Goal: Entertainment & Leisure: Consume media (video, audio)

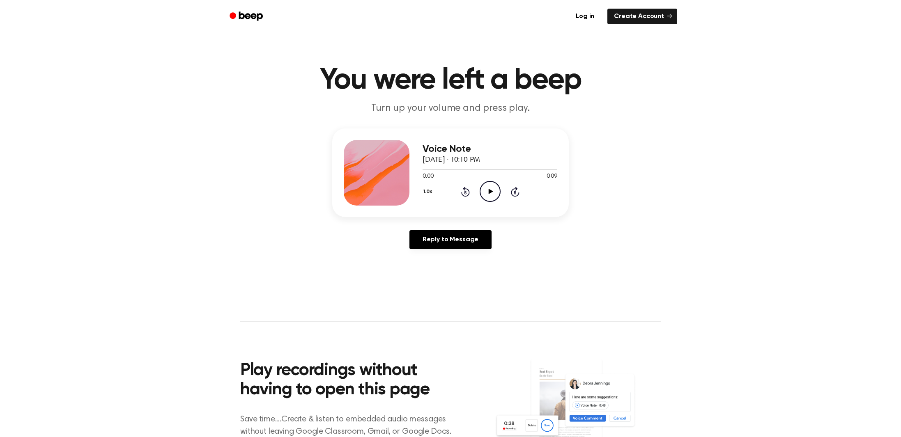
click at [495, 189] on icon "Play Audio" at bounding box center [490, 191] width 21 height 21
click at [465, 240] on link "Reply to Message" at bounding box center [450, 239] width 82 height 19
click at [492, 187] on icon "Play Audio" at bounding box center [490, 191] width 21 height 21
click at [490, 199] on icon "Play Audio" at bounding box center [490, 191] width 21 height 21
click at [518, 189] on icon "Skip 5 seconds" at bounding box center [515, 191] width 9 height 11
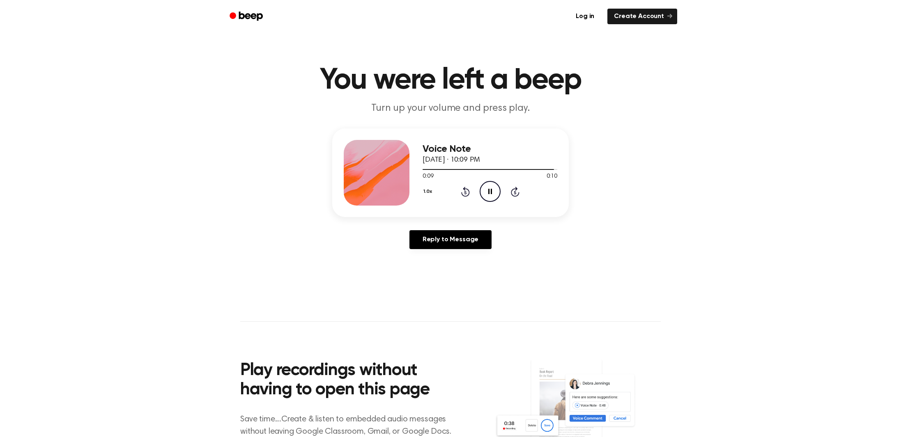
click at [455, 194] on div "1.0x Rewind 5 seconds Pause Audio Skip 5 seconds" at bounding box center [490, 191] width 135 height 21
click at [468, 192] on icon "Rewind 5 seconds" at bounding box center [465, 191] width 9 height 11
click at [485, 188] on icon "Play Audio" at bounding box center [490, 191] width 21 height 21
click at [488, 179] on div "0:00 0:10" at bounding box center [490, 177] width 135 height 9
click at [489, 188] on icon "Play Audio" at bounding box center [490, 191] width 21 height 21
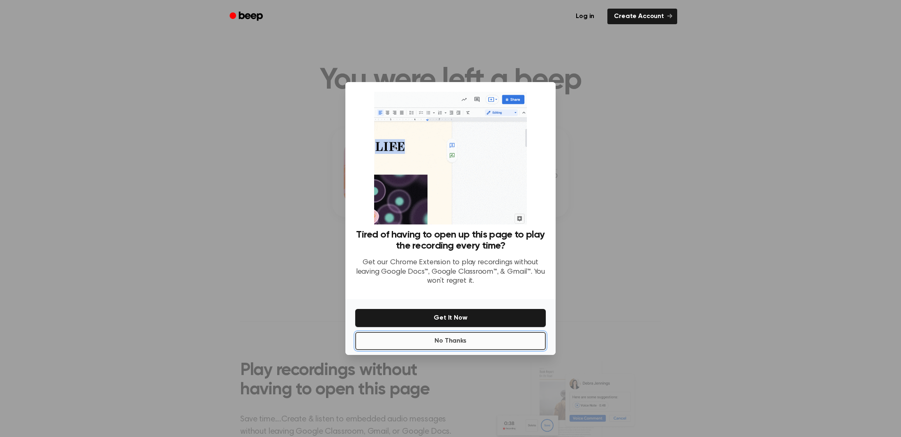
click at [476, 340] on button "No Thanks" at bounding box center [450, 341] width 191 height 18
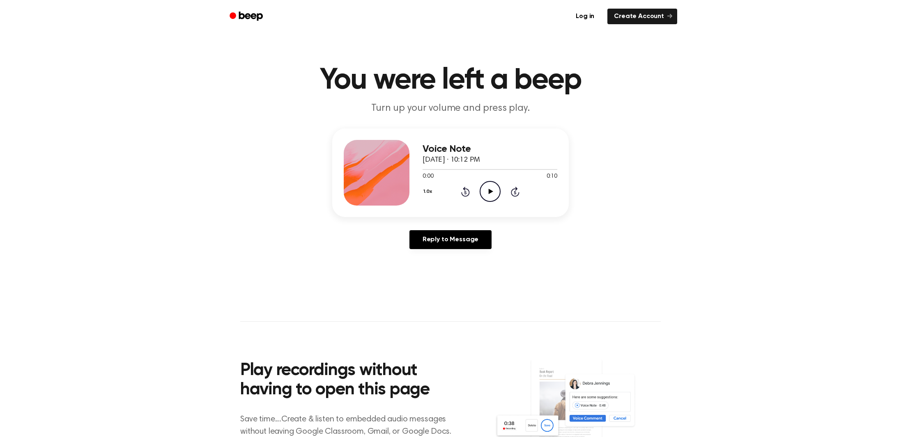
click at [488, 198] on icon "Play Audio" at bounding box center [490, 191] width 21 height 21
click at [477, 189] on div "1.0x Rewind 5 seconds Play Audio Skip 5 seconds" at bounding box center [490, 191] width 135 height 21
click at [478, 191] on div "1.0x Rewind 5 seconds Play Audio Skip 5 seconds" at bounding box center [490, 191] width 135 height 21
click at [516, 196] on icon at bounding box center [515, 192] width 9 height 10
click at [497, 194] on icon "Play Audio" at bounding box center [490, 191] width 21 height 21
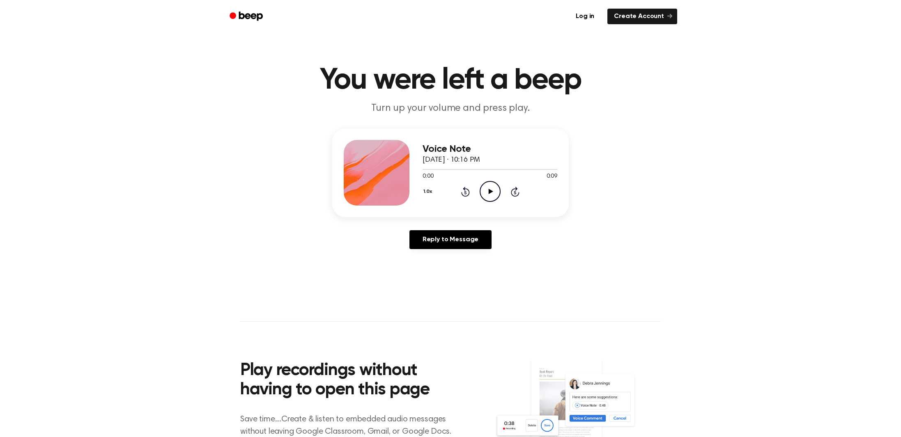
click at [498, 193] on icon "Play Audio" at bounding box center [490, 191] width 21 height 21
click at [482, 190] on icon "Play Audio" at bounding box center [490, 191] width 21 height 21
click at [485, 184] on icon "Play Audio" at bounding box center [490, 191] width 21 height 21
click at [496, 193] on icon "Play Audio" at bounding box center [490, 191] width 21 height 21
click at [489, 188] on icon "Play Audio" at bounding box center [490, 191] width 21 height 21
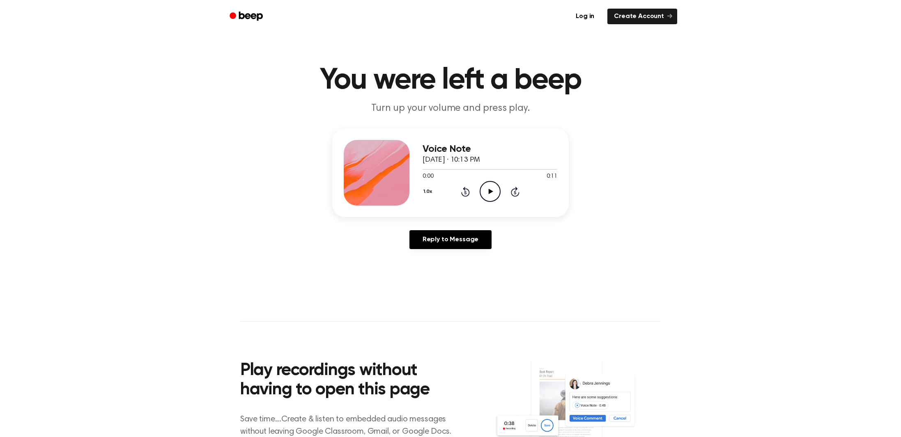
click at [490, 183] on icon "Play Audio" at bounding box center [490, 191] width 21 height 21
click at [474, 181] on div "1.0x Rewind 5 seconds Play Audio Skip 5 seconds" at bounding box center [490, 191] width 135 height 21
click at [483, 186] on icon "Play Audio" at bounding box center [490, 191] width 21 height 21
